Goal: Task Accomplishment & Management: Manage account settings

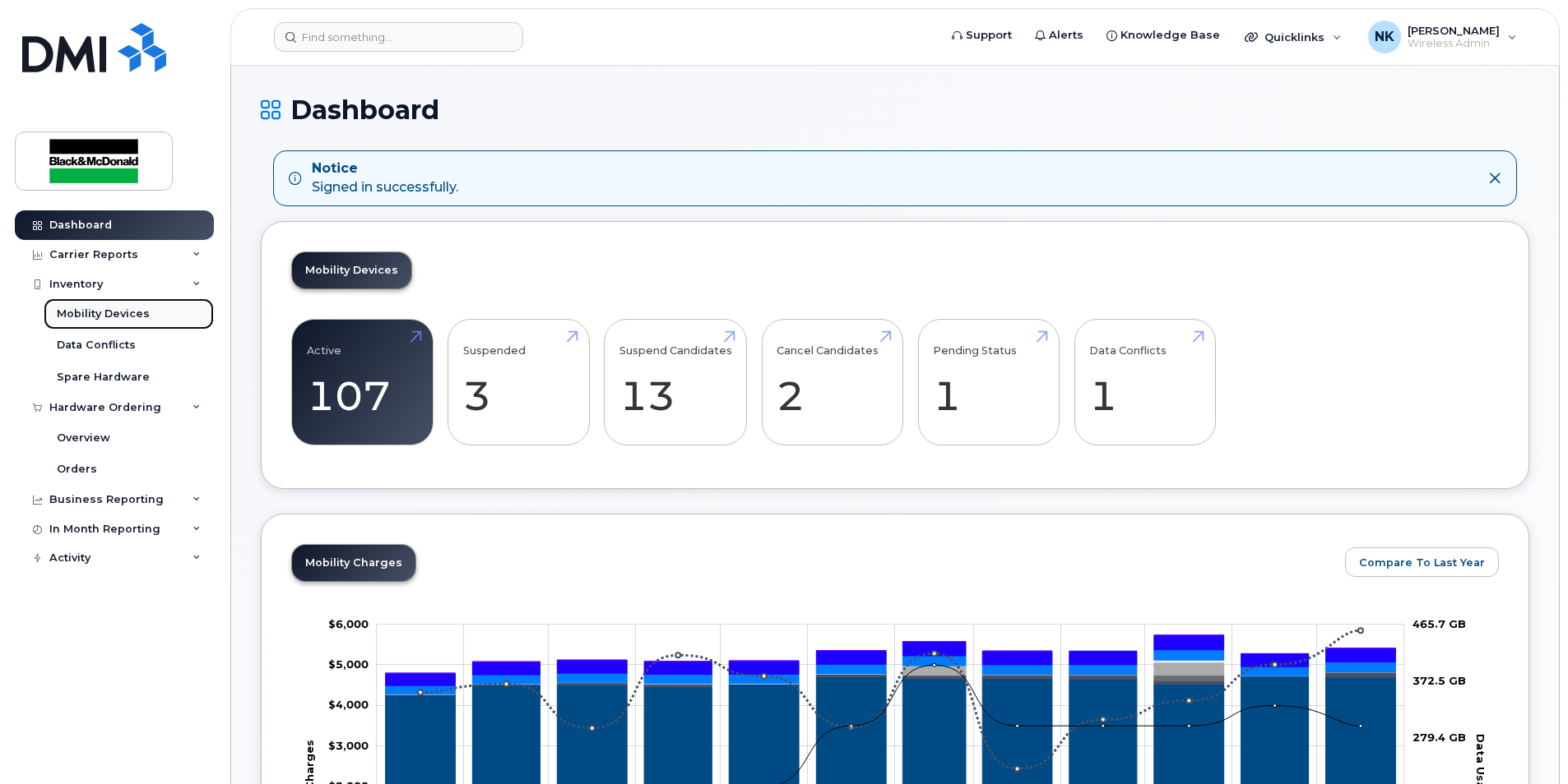
click at [86, 314] on div "Mobility Devices" at bounding box center [103, 314] width 93 height 15
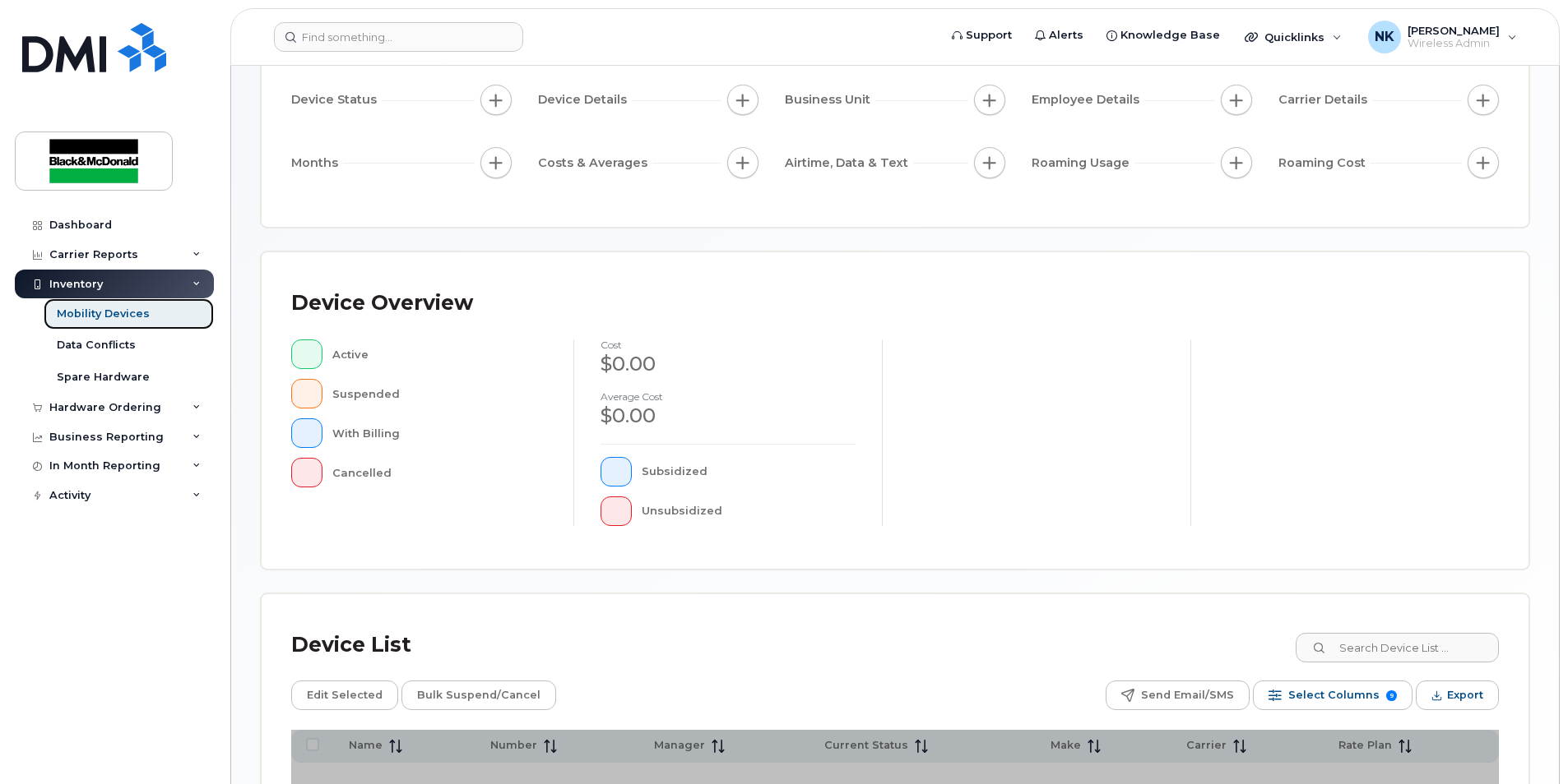
scroll to position [348, 0]
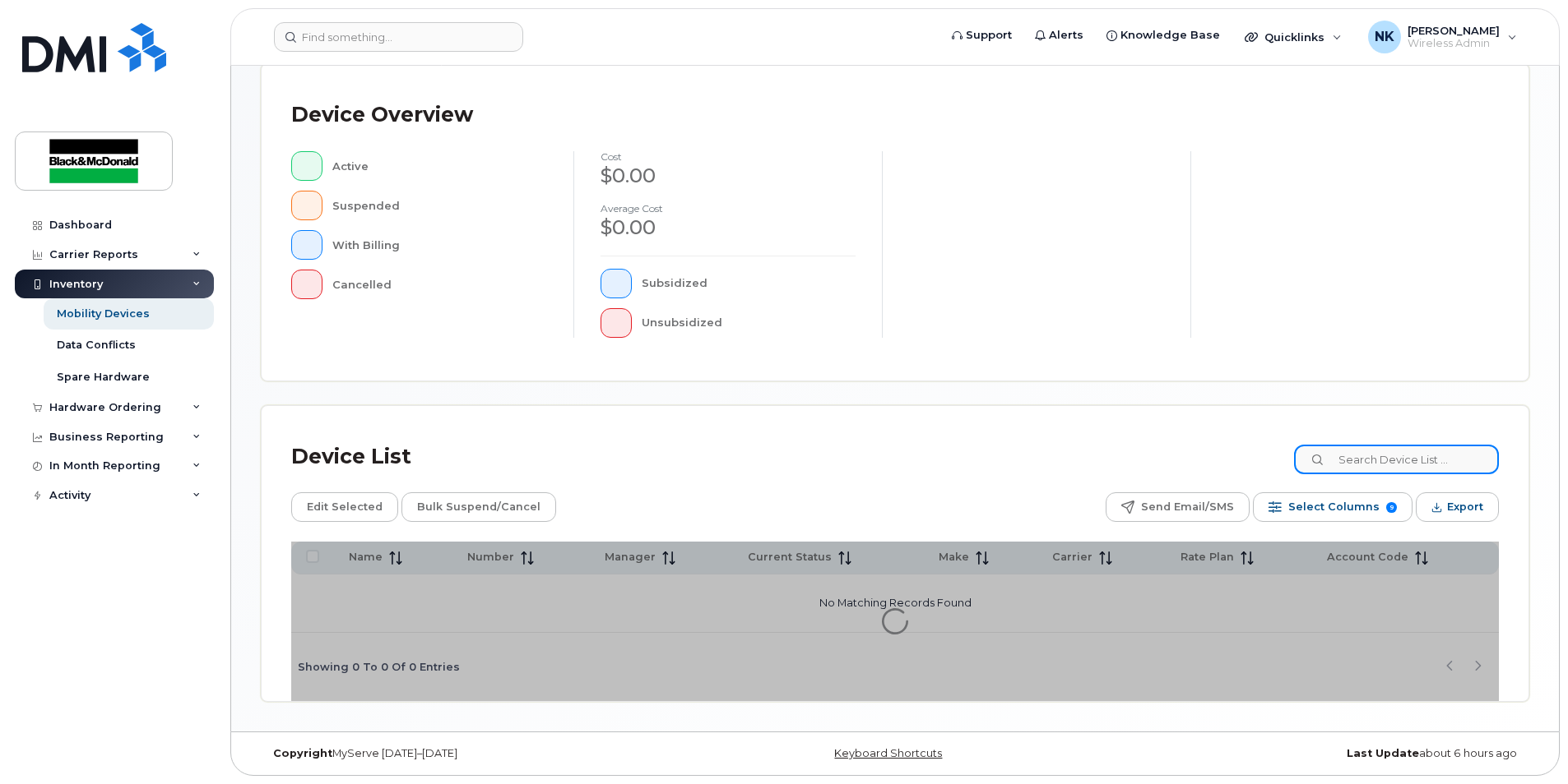
click at [1367, 456] on input at bounding box center [1397, 459] width 205 height 29
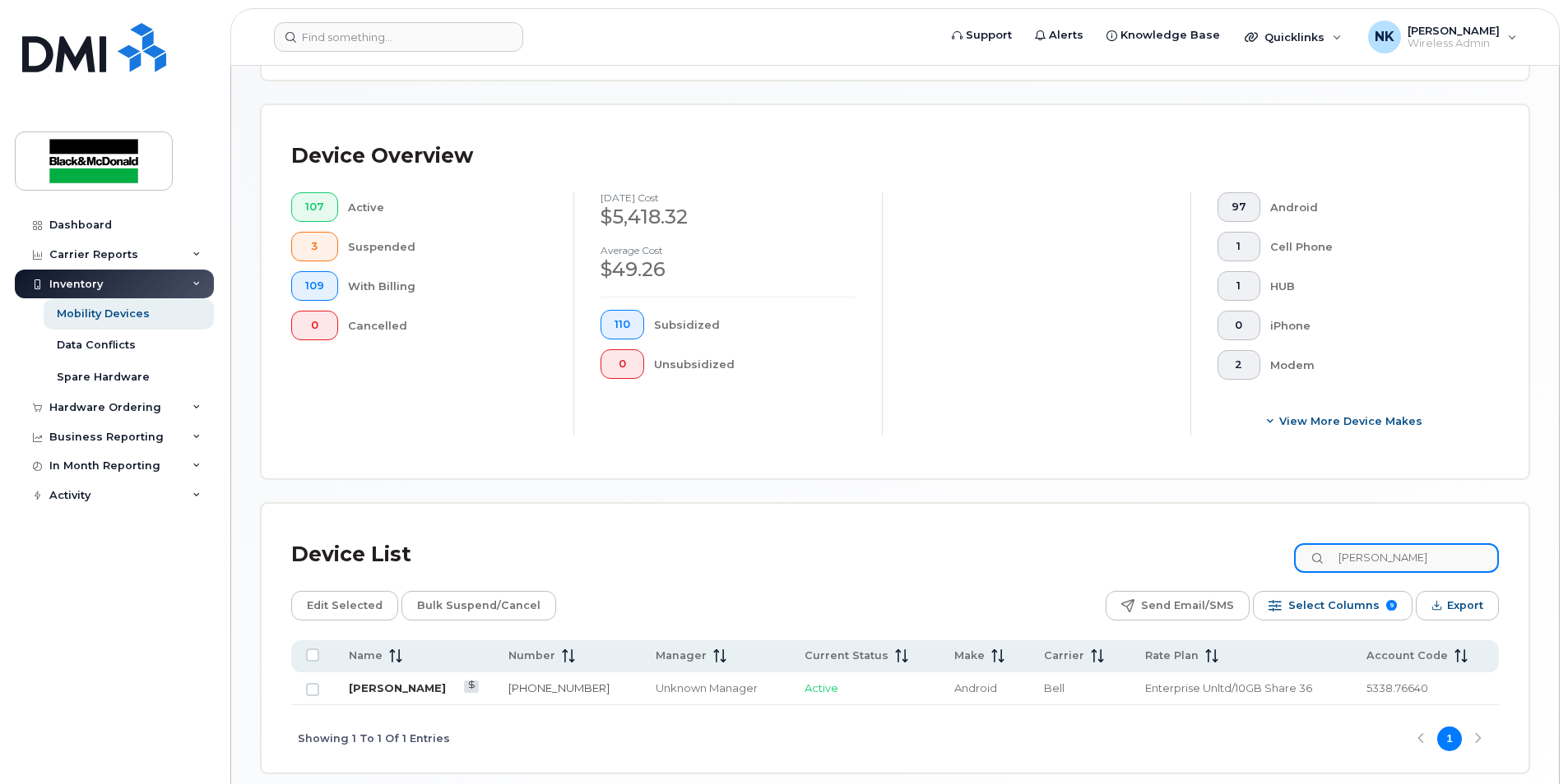
type input "[PERSON_NAME]"
click at [405, 690] on link "[PERSON_NAME]" at bounding box center [397, 688] width 97 height 13
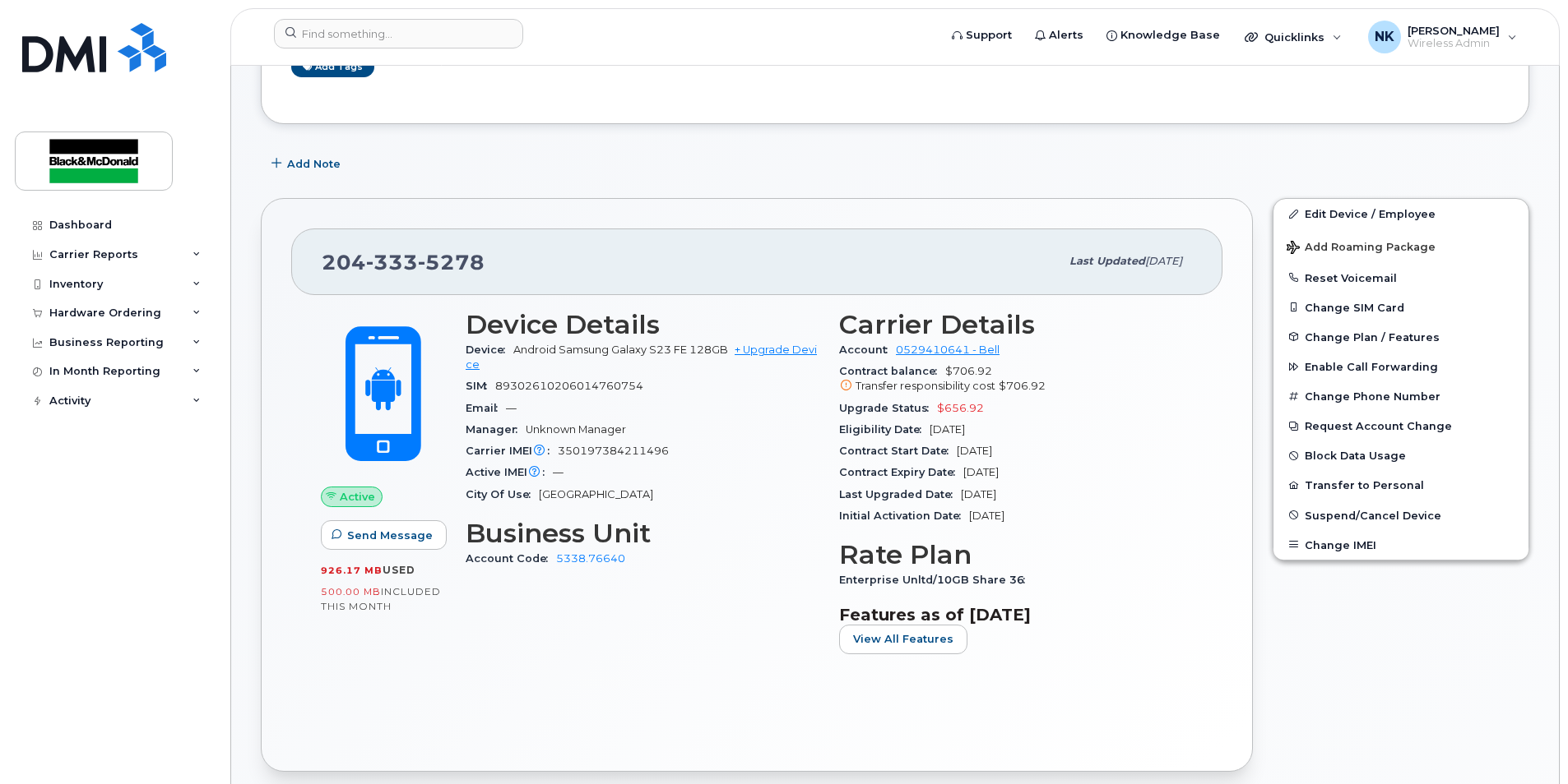
scroll to position [8, 0]
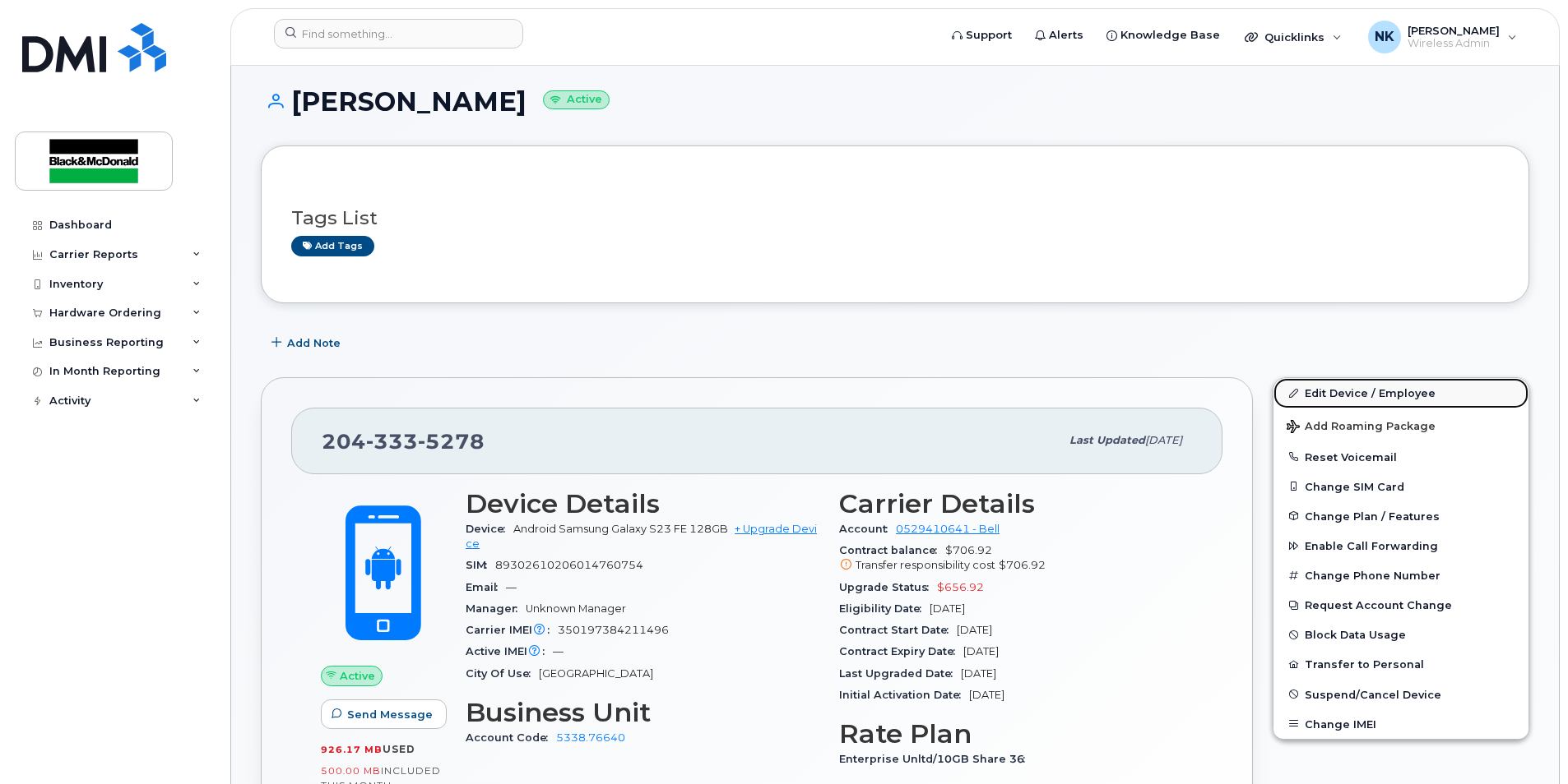
click at [1349, 396] on link "Edit Device / Employee" at bounding box center [1400, 392] width 255 height 29
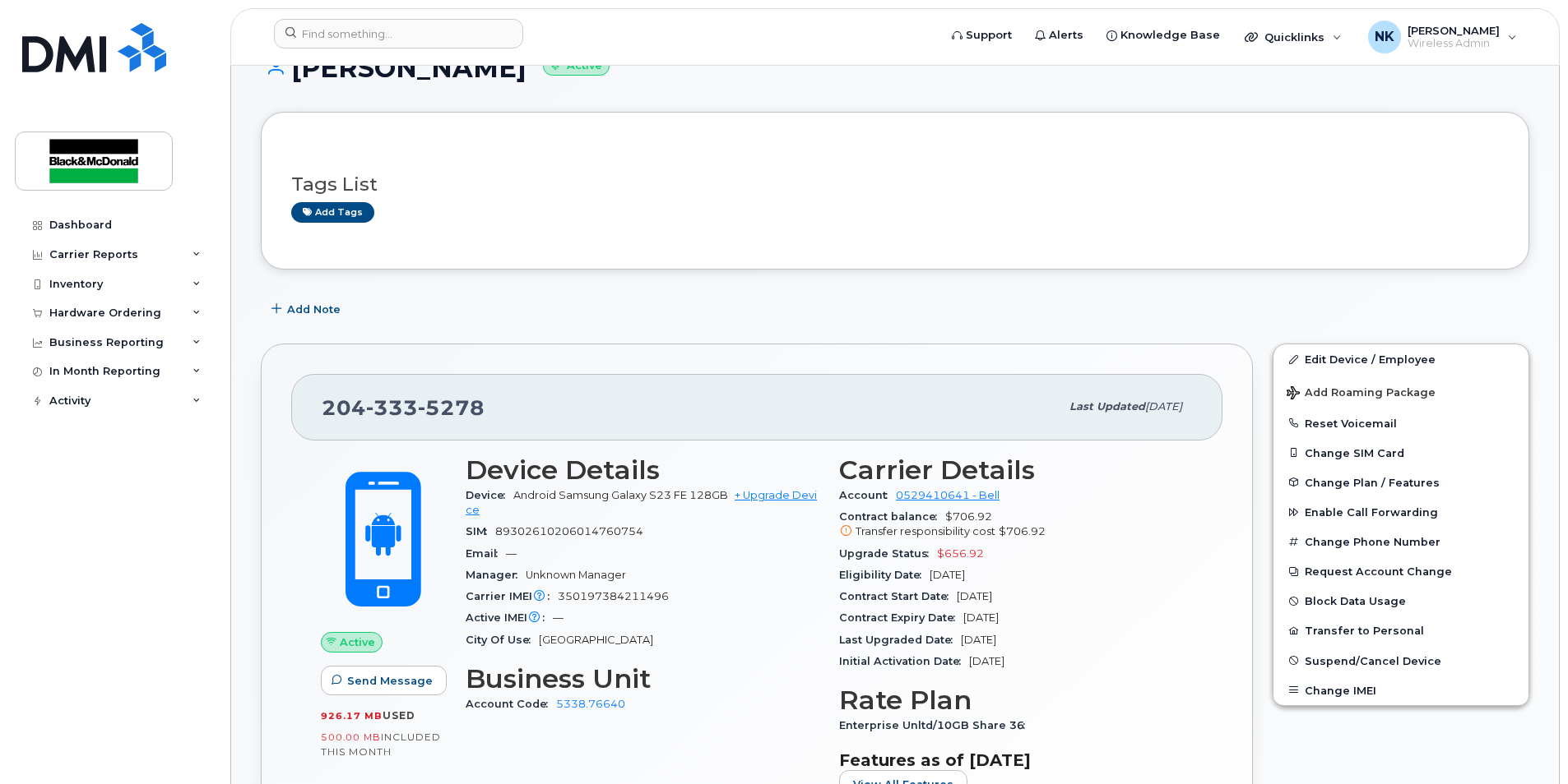
scroll to position [0, 0]
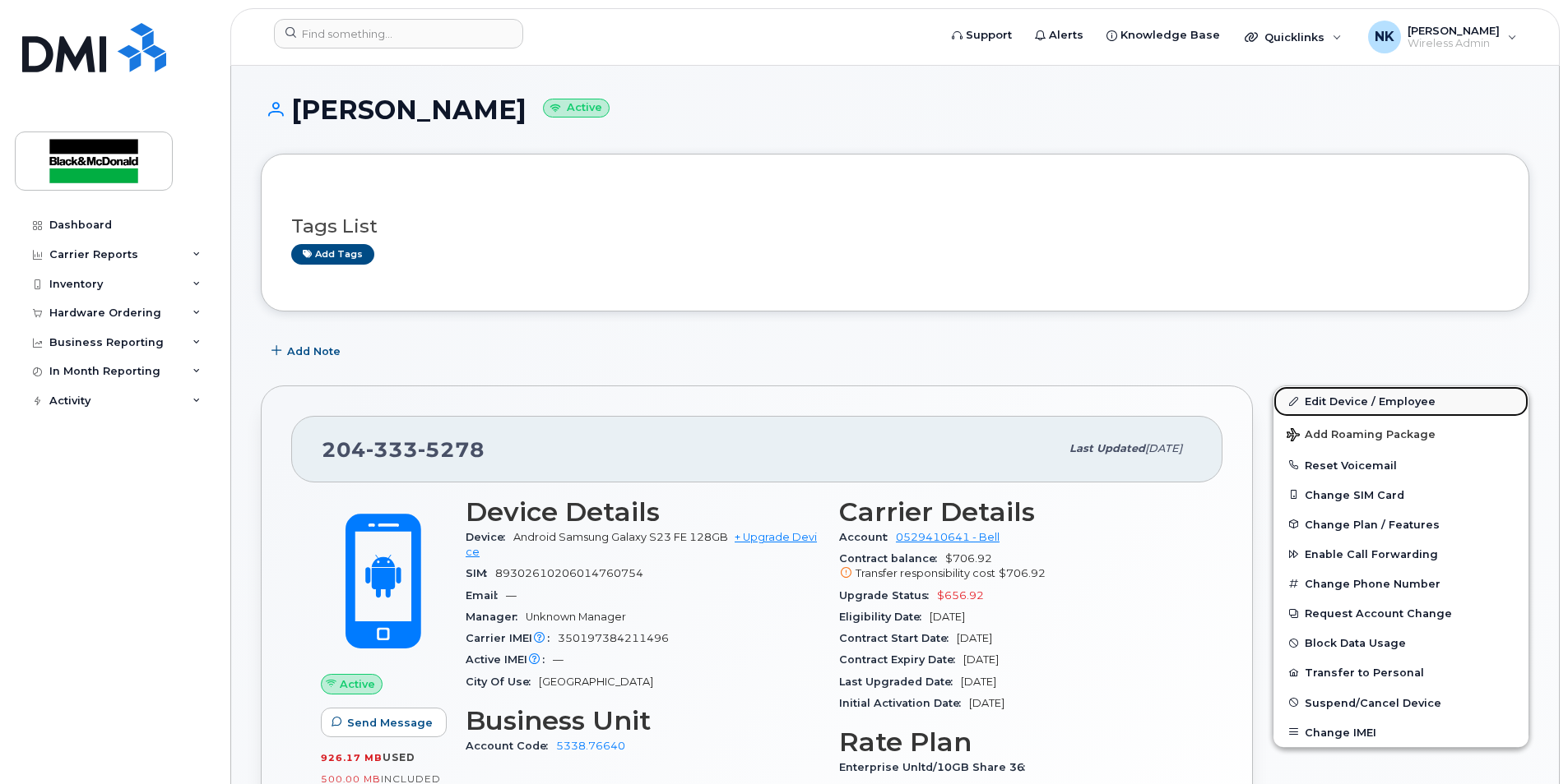
click at [1376, 408] on link "Edit Device / Employee" at bounding box center [1400, 401] width 255 height 29
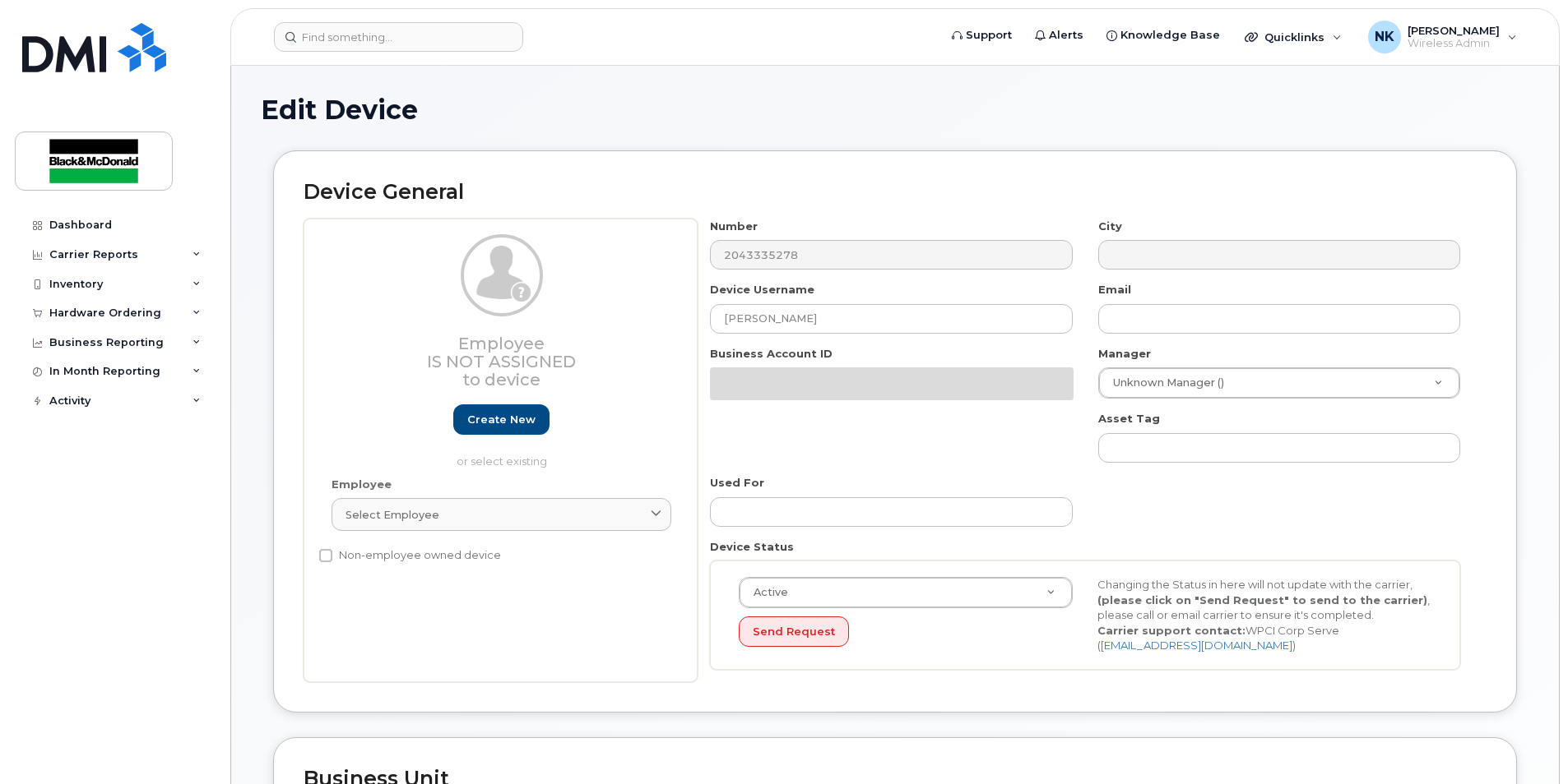
select select "91434"
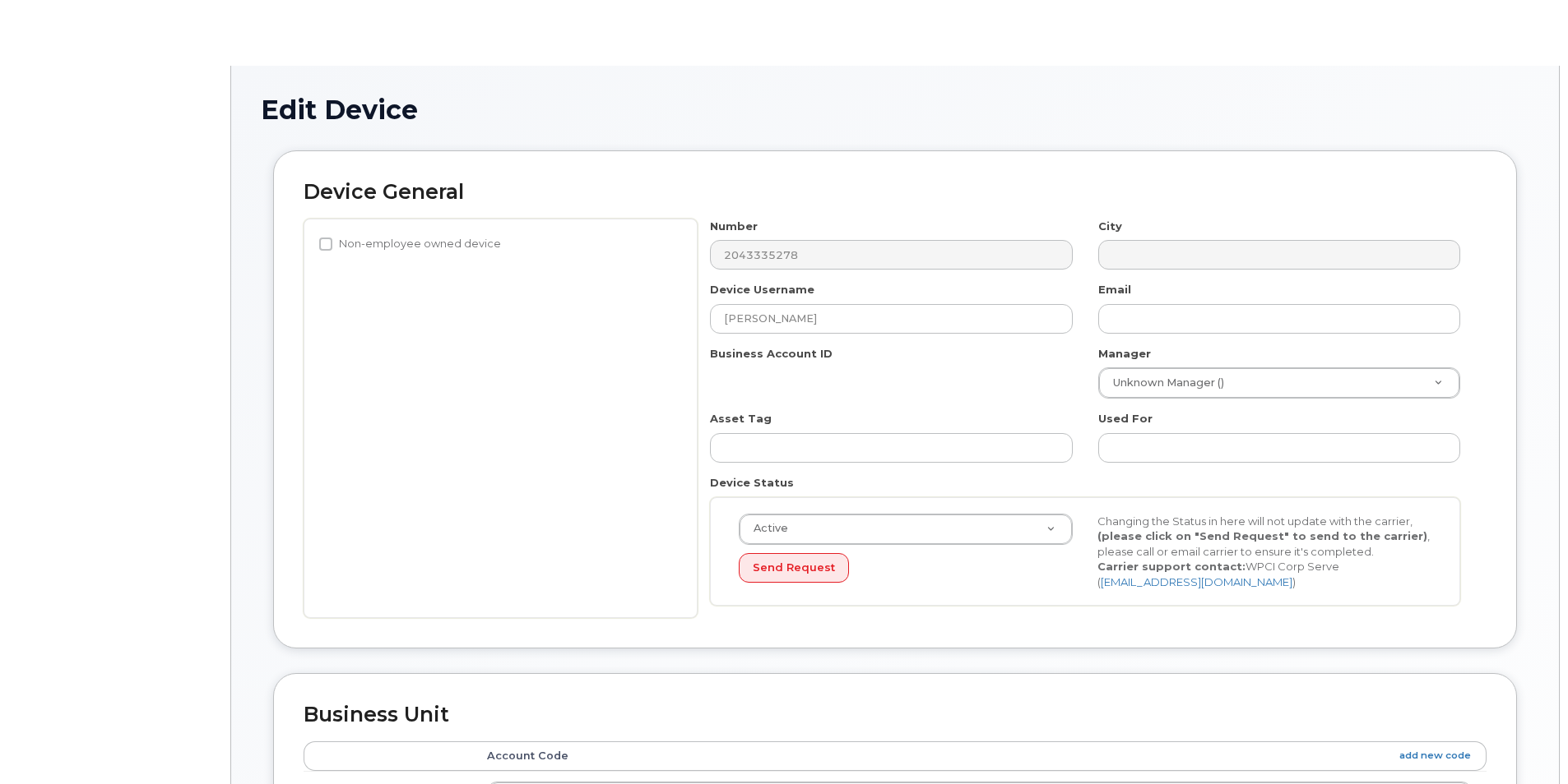
select select "91434"
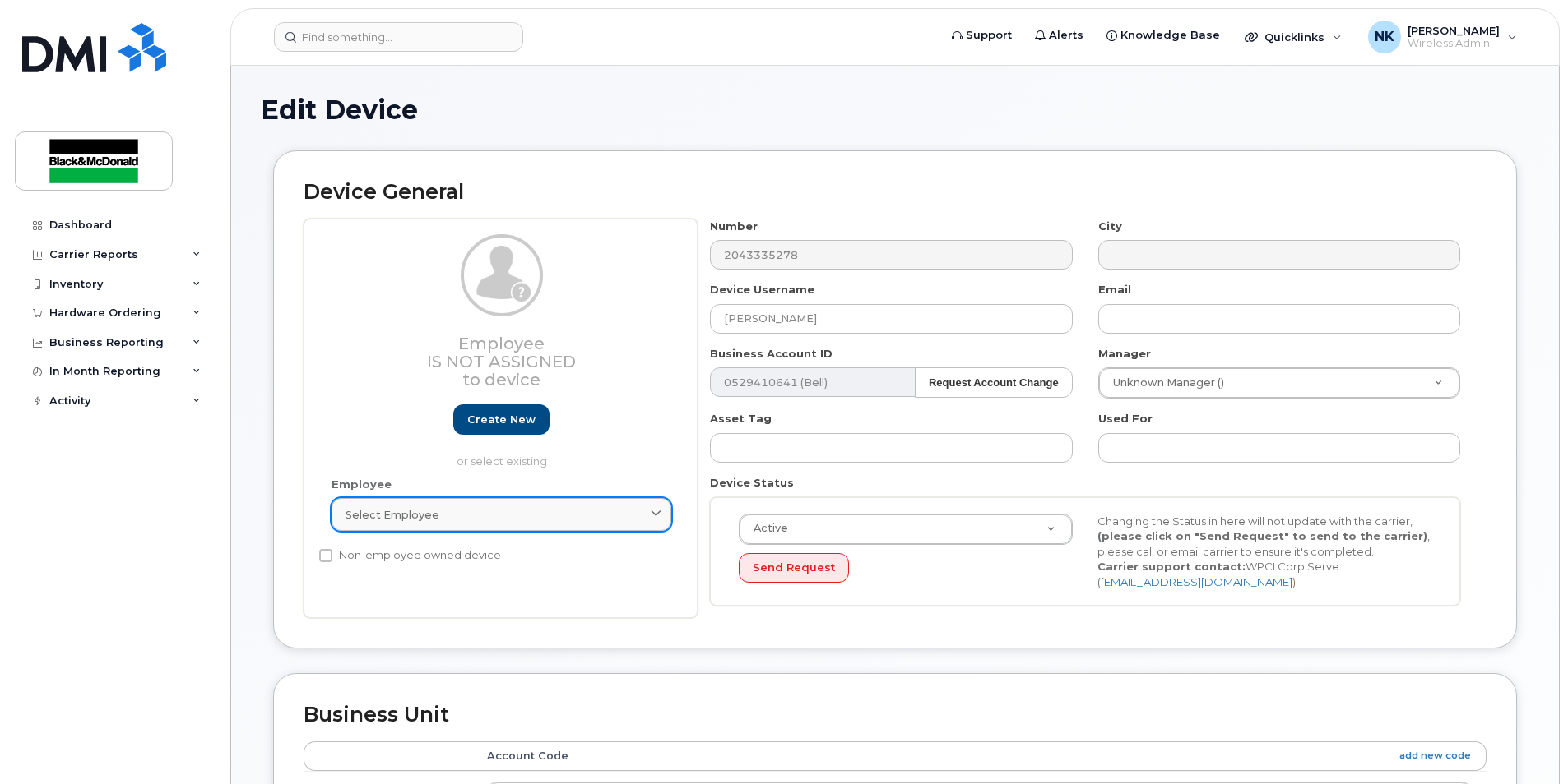
click at [514, 508] on div "Select employee" at bounding box center [501, 514] width 312 height 16
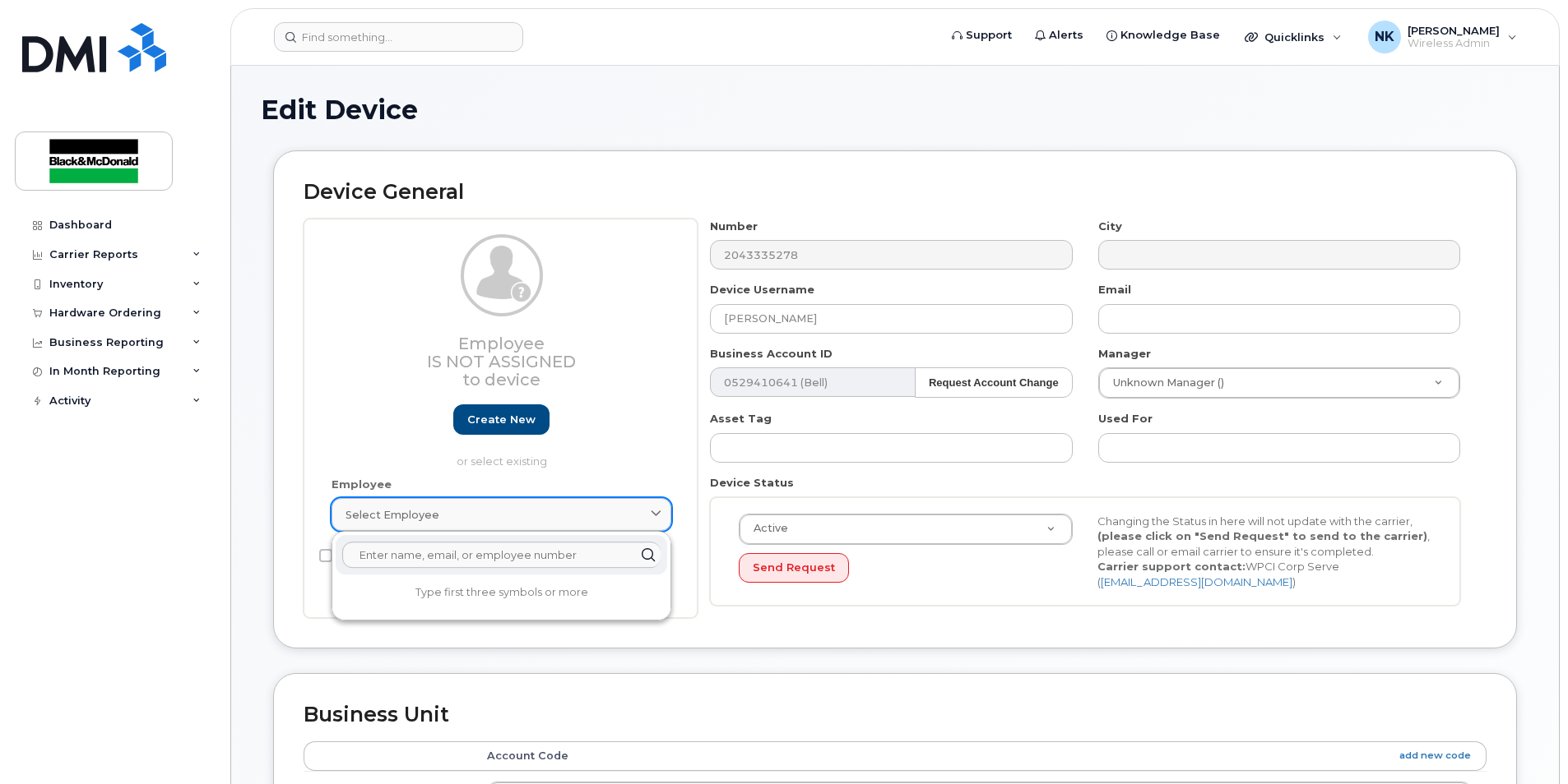
click at [514, 508] on div "Select employee" at bounding box center [501, 514] width 312 height 16
click at [329, 458] on div "Employee Is not assigned to device Create new or select existing" at bounding box center [502, 355] width 364 height 242
